Goal: Transaction & Acquisition: Book appointment/travel/reservation

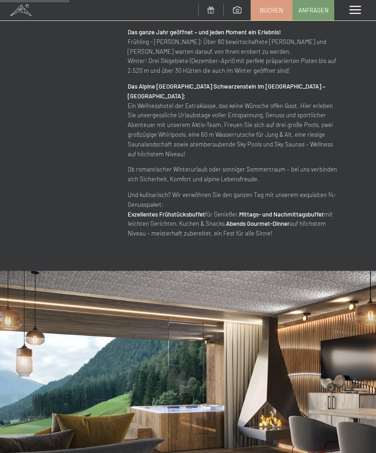
scroll to position [558, 0]
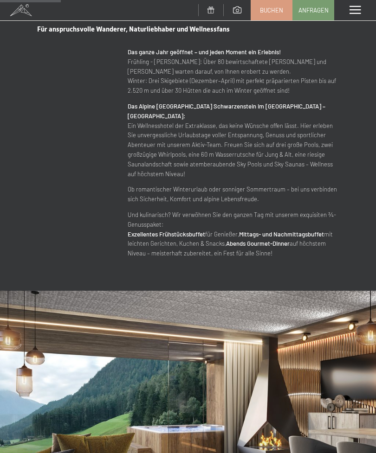
click at [355, 15] on div "Menü" at bounding box center [355, 10] width 42 height 20
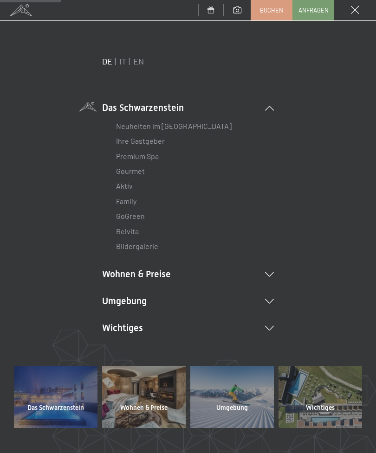
click at [270, 273] on icon at bounding box center [269, 274] width 9 height 5
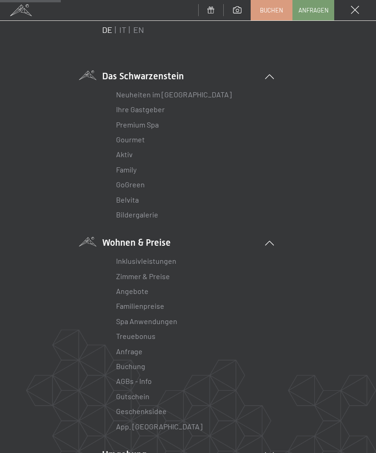
scroll to position [32, 0]
click at [140, 287] on link "Angebote" at bounding box center [132, 290] width 32 height 9
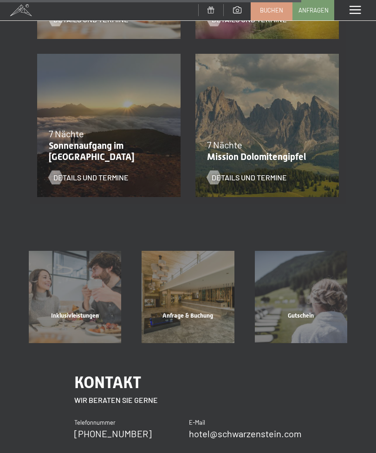
scroll to position [1272, 0]
click at [204, 312] on div "Anfrage & Buchung" at bounding box center [187, 328] width 113 height 32
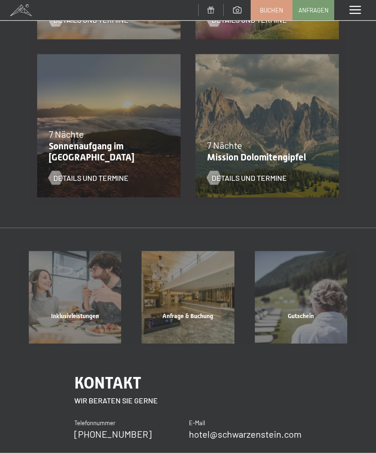
scroll to position [0, 0]
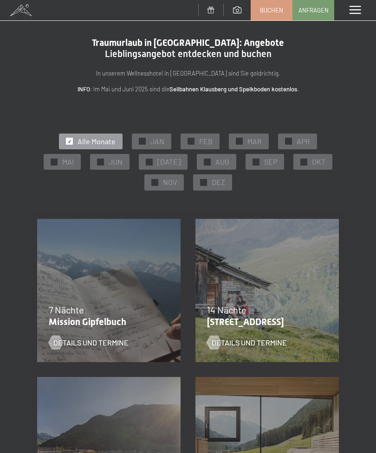
click at [269, 7] on span "Buchen" at bounding box center [271, 10] width 23 height 8
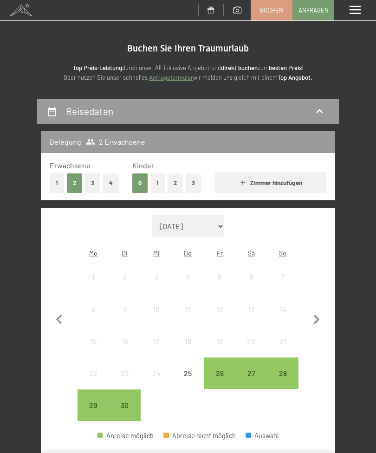
scroll to position [13, 0]
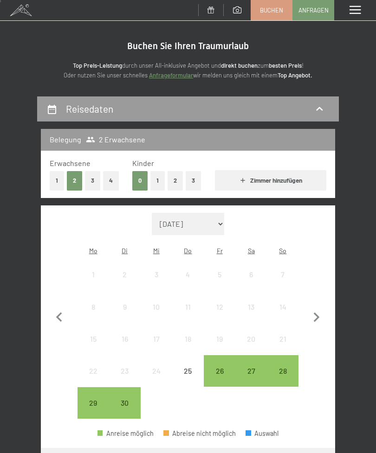
click at [316, 311] on icon "button" at bounding box center [316, 317] width 19 height 19
select select "2025-10-01"
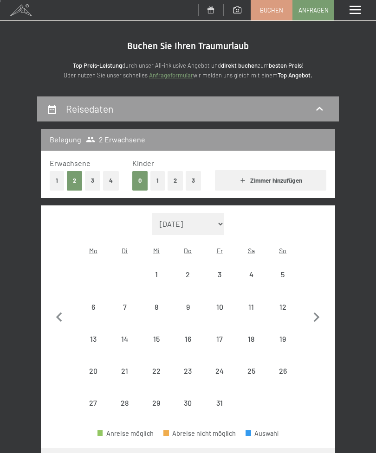
select select "2025-10-01"
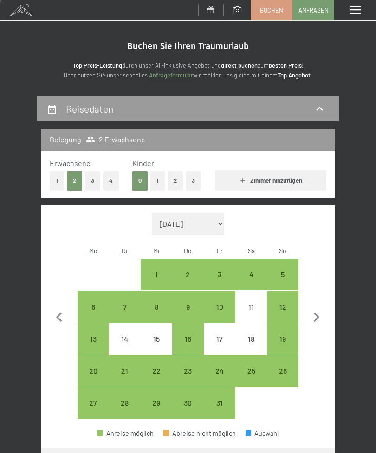
click at [221, 271] on div "3" at bounding box center [220, 286] width 30 height 30
select select "2025-10-01"
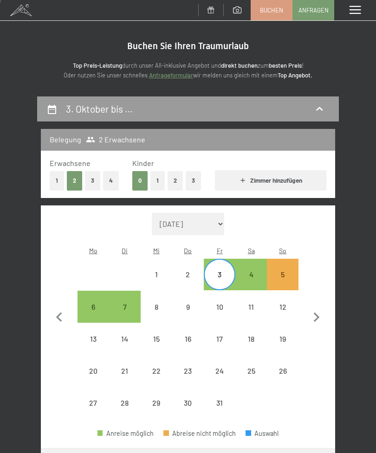
click at [287, 271] on div "5" at bounding box center [283, 286] width 30 height 30
select select "2025-10-01"
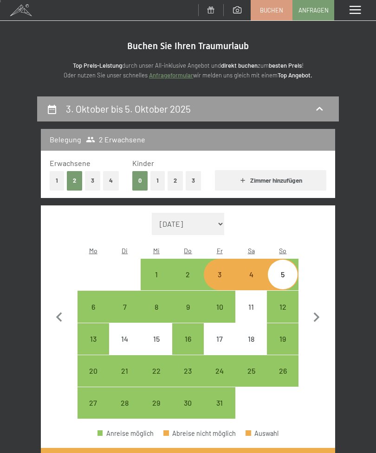
click at [223, 271] on div "3" at bounding box center [220, 286] width 30 height 30
select select "2025-10-01"
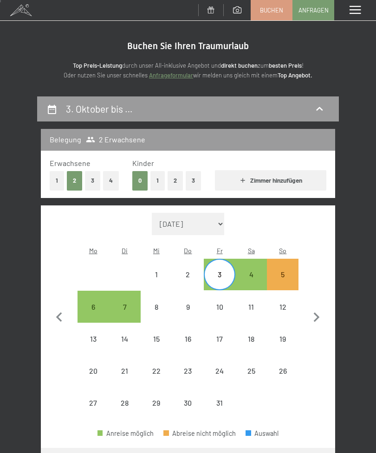
click at [95, 303] on div "6" at bounding box center [93, 318] width 30 height 30
select select "2025-10-01"
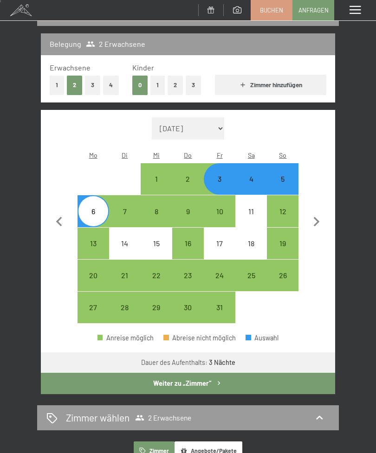
select select "2025-10-01"
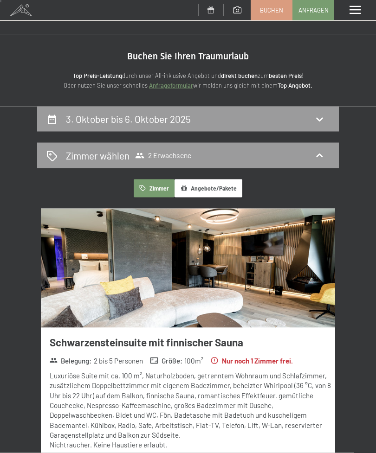
scroll to position [0, 0]
